Goal: Register for event/course

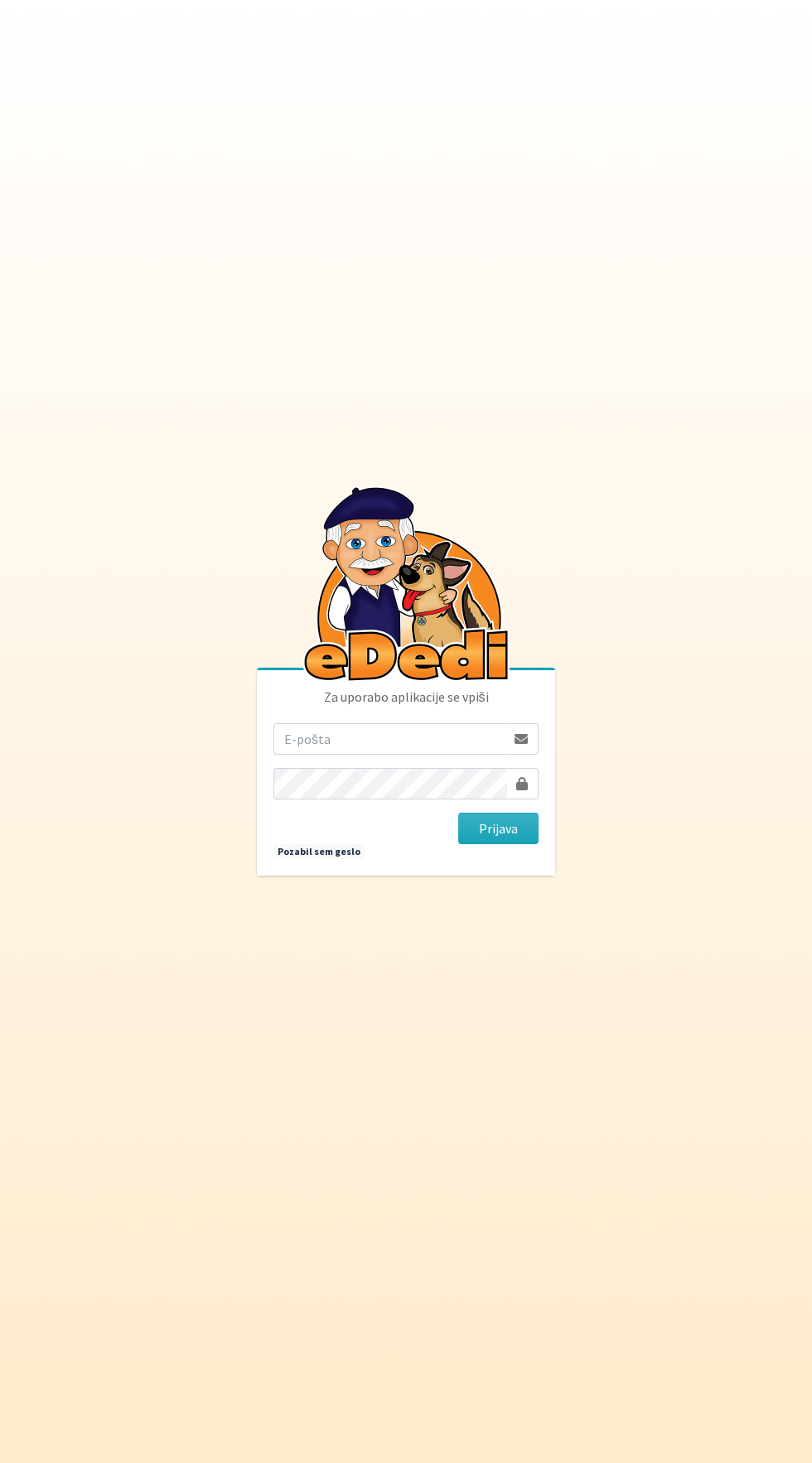
click at [392, 754] on input "email" at bounding box center [389, 739] width 232 height 31
type input "[EMAIL_ADDRESS][DOMAIN_NAME]"
click at [458, 813] on button "Prijava" at bounding box center [498, 829] width 80 height 31
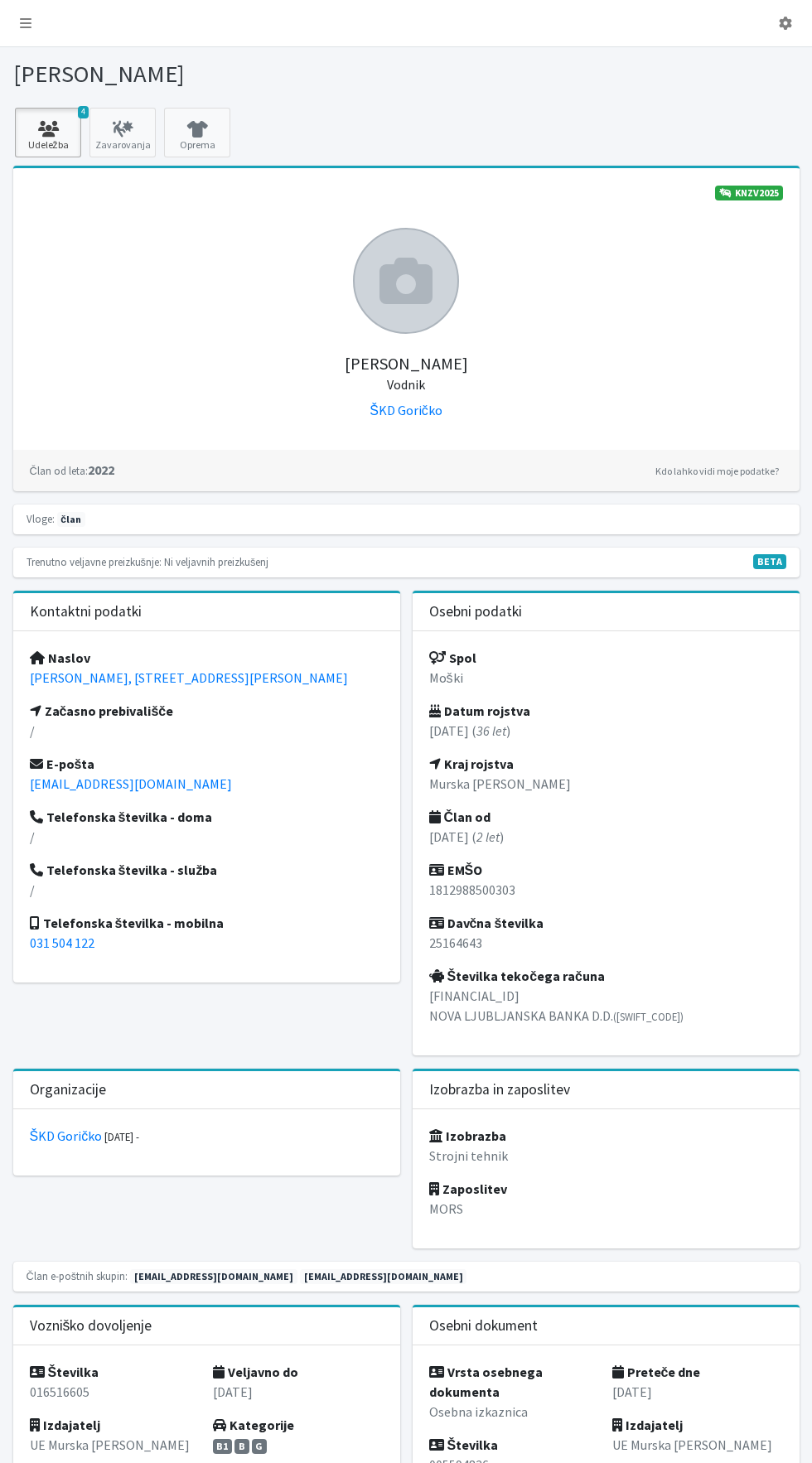
click at [36, 129] on icon at bounding box center [48, 129] width 57 height 17
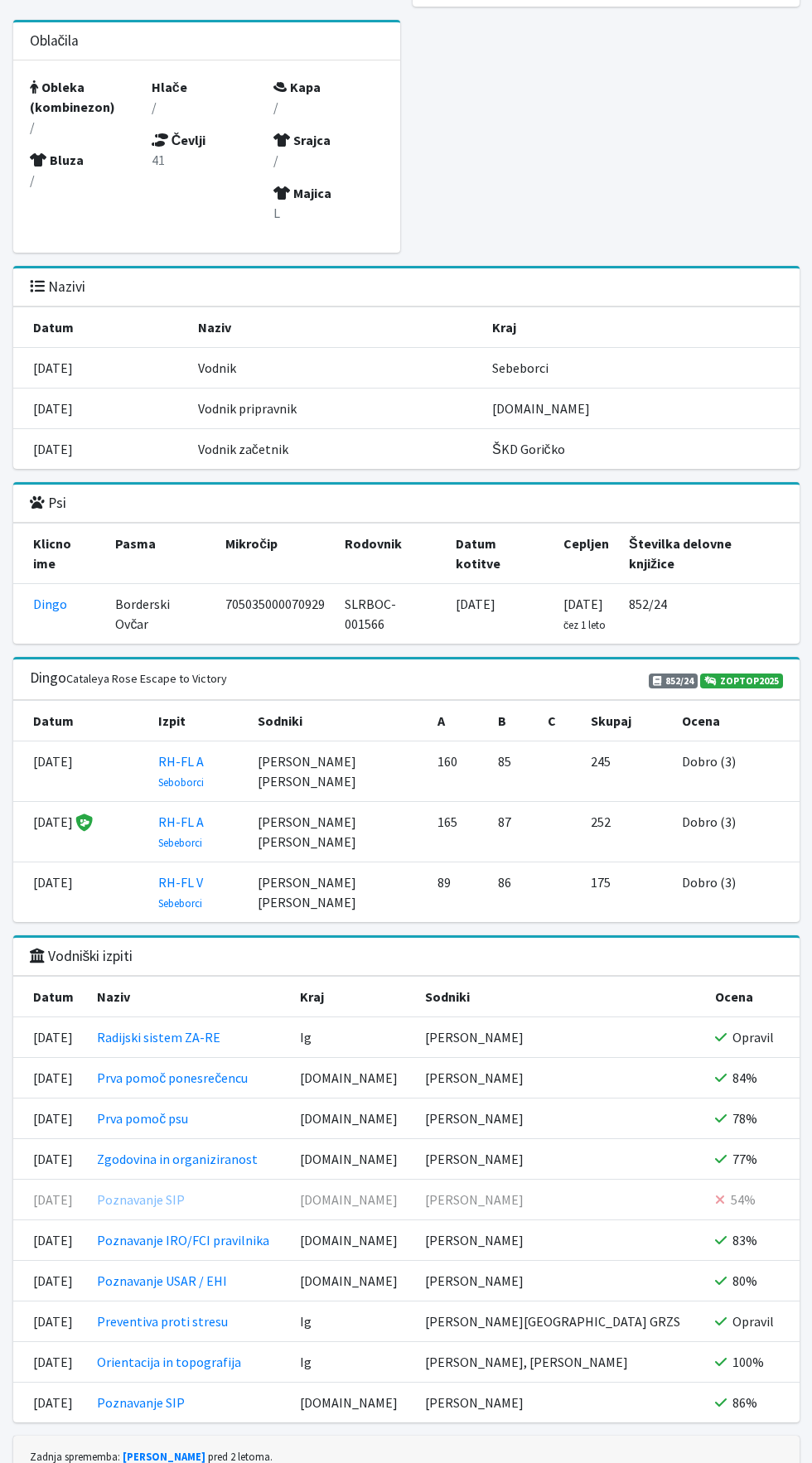
scroll to position [1549, 0]
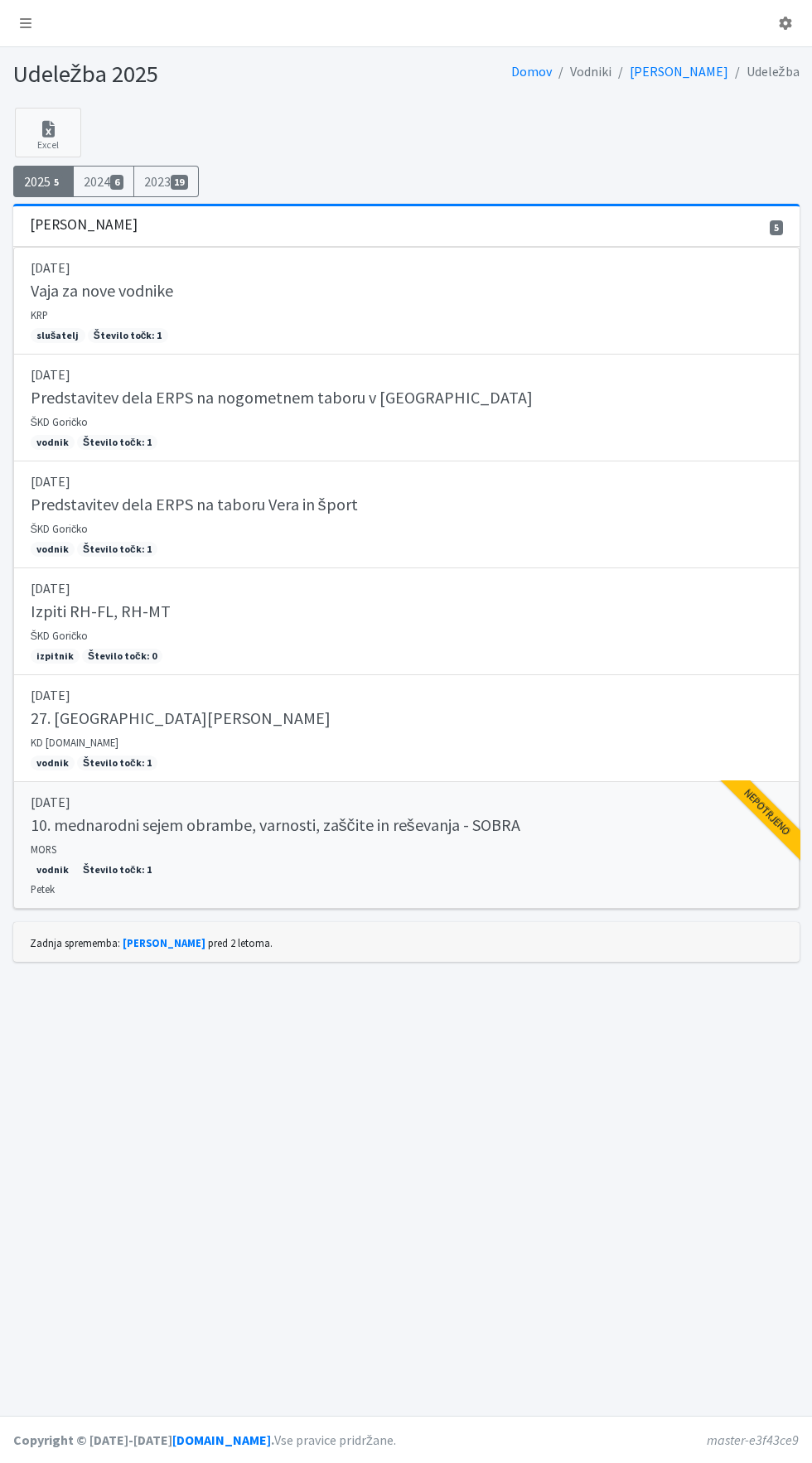
click at [83, 824] on h5 "10. mednarodni sejem obrambe, varnosti, zaščite in reševanja - SOBRA" at bounding box center [275, 825] width 490 height 20
